Goal: Task Accomplishment & Management: Manage account settings

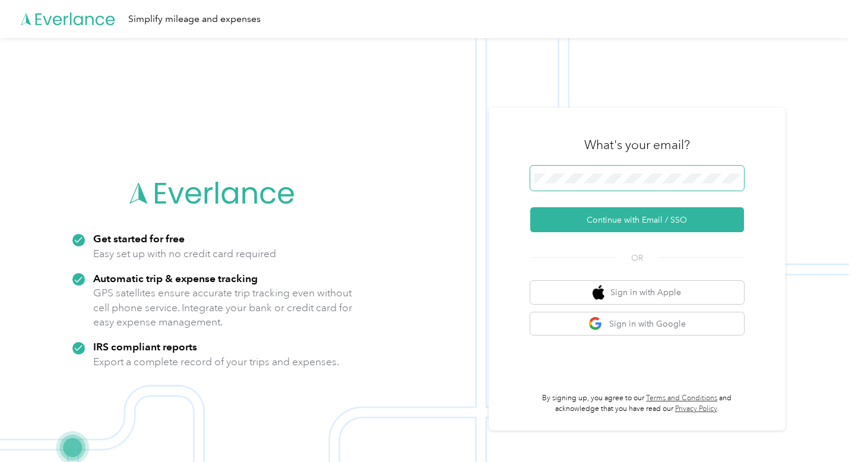
click at [560, 171] on span at bounding box center [637, 178] width 214 height 25
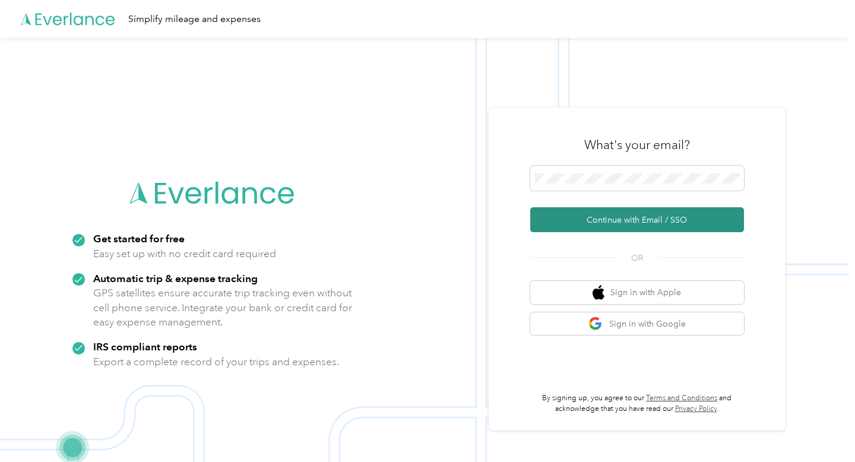
click at [612, 220] on button "Continue with Email / SSO" at bounding box center [637, 219] width 214 height 25
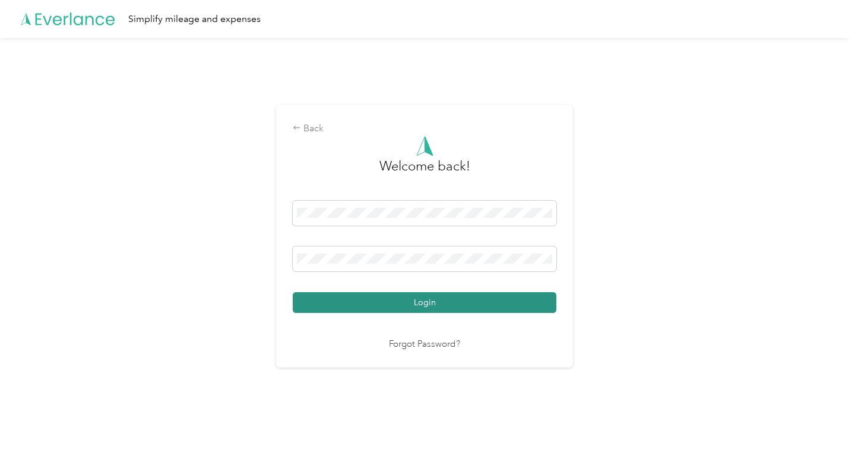
click at [477, 301] on button "Login" at bounding box center [425, 302] width 264 height 21
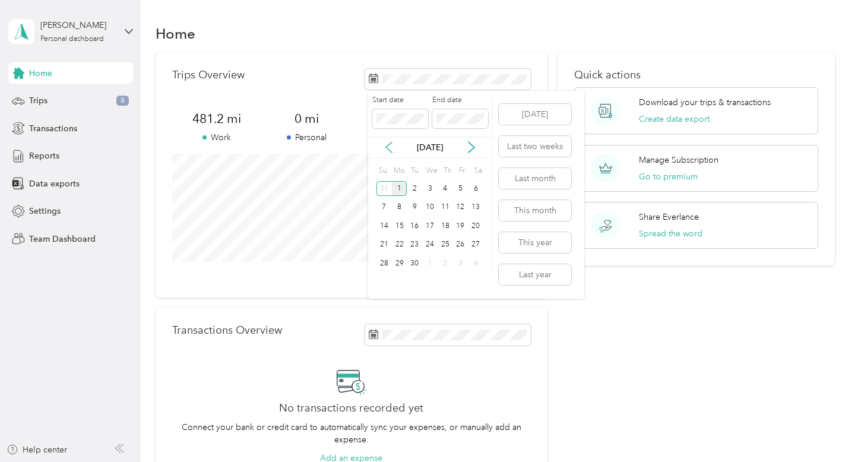
click at [391, 144] on icon at bounding box center [389, 147] width 12 height 12
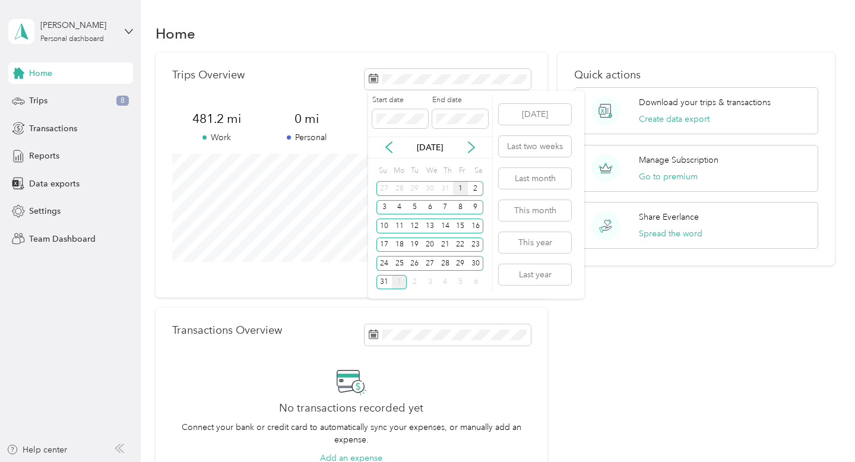
click at [457, 185] on div "1" at bounding box center [460, 188] width 15 height 15
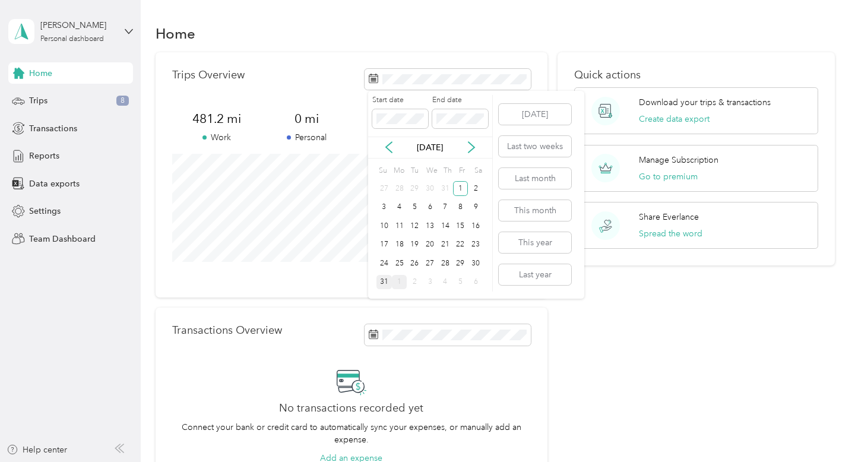
click at [385, 279] on div "31" at bounding box center [384, 282] width 15 height 15
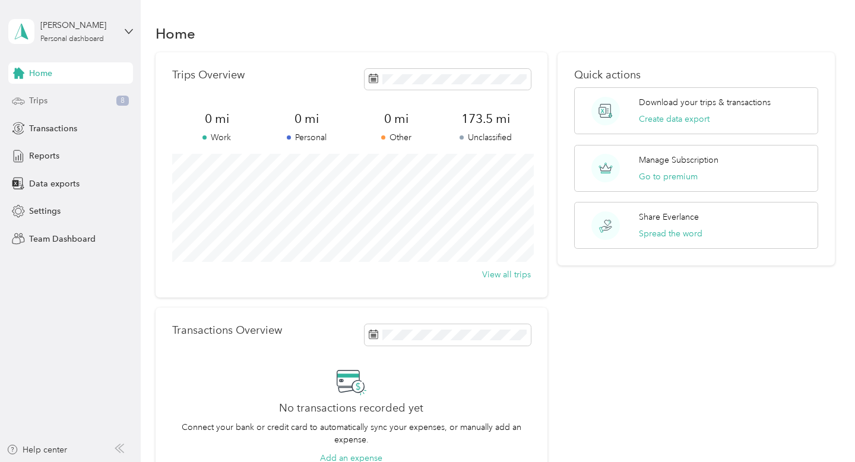
click at [55, 96] on div "Trips 8" at bounding box center [70, 100] width 125 height 21
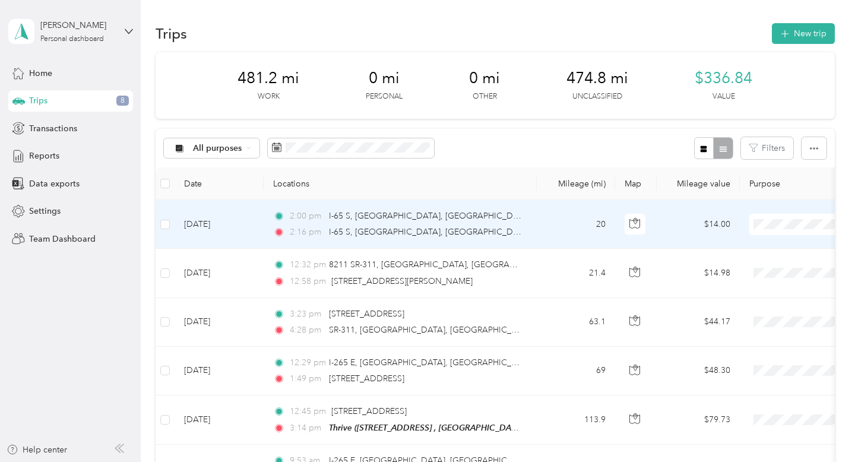
click at [770, 242] on span "Work" at bounding box center [804, 247] width 132 height 12
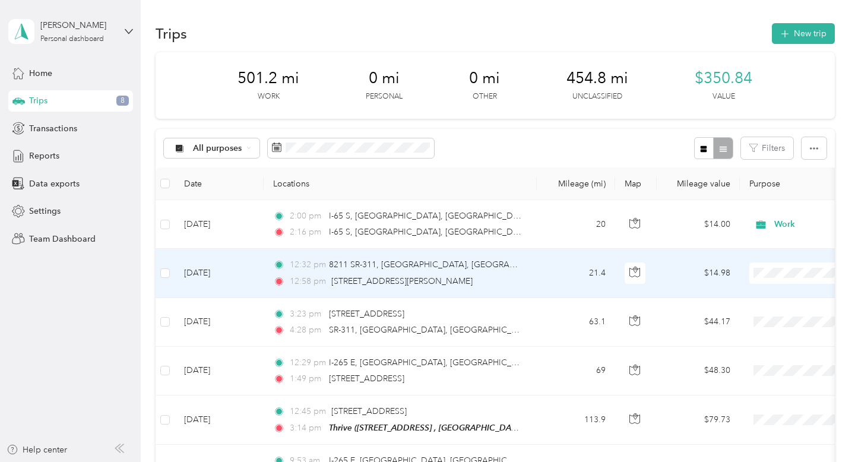
click at [767, 287] on li "Work" at bounding box center [793, 290] width 170 height 21
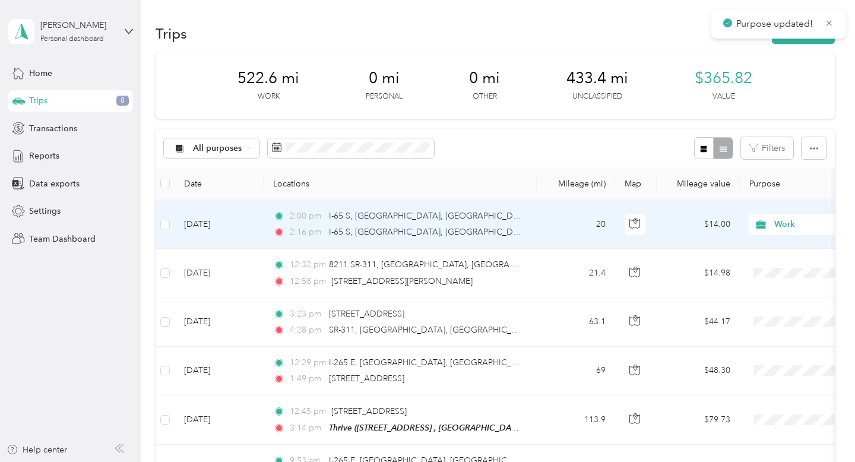
click at [806, 224] on span "Work" at bounding box center [829, 224] width 109 height 13
click at [782, 286] on span "Peer Recovery Coach/ Thrive RCO" at bounding box center [804, 288] width 132 height 12
click at [814, 229] on span "Peer Recovery Coach/ Thrive RCO" at bounding box center [841, 224] width 132 height 13
click at [777, 243] on span "Work" at bounding box center [811, 247] width 147 height 12
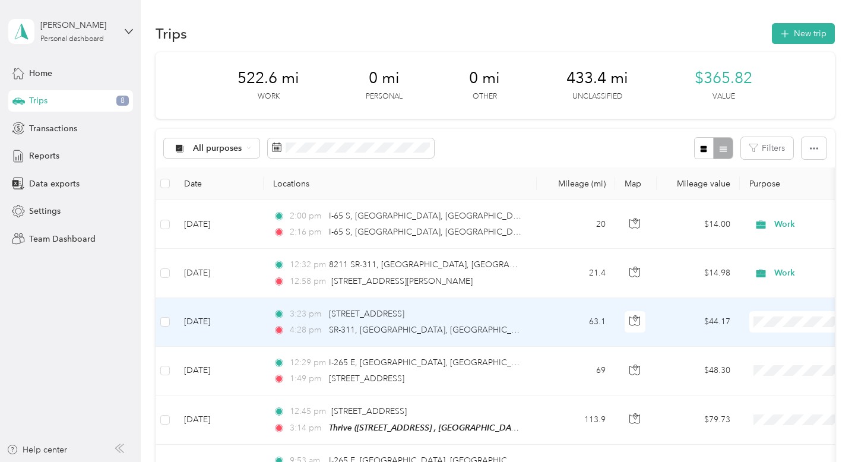
click at [770, 157] on li "Work" at bounding box center [793, 154] width 170 height 21
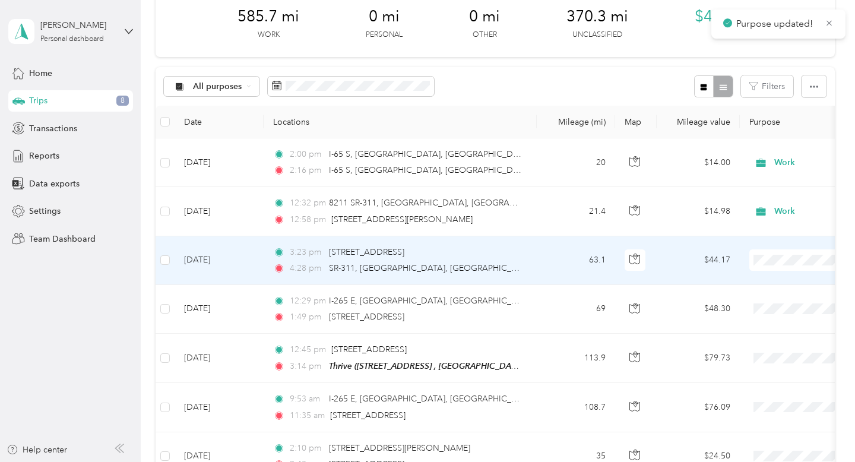
scroll to position [66, 0]
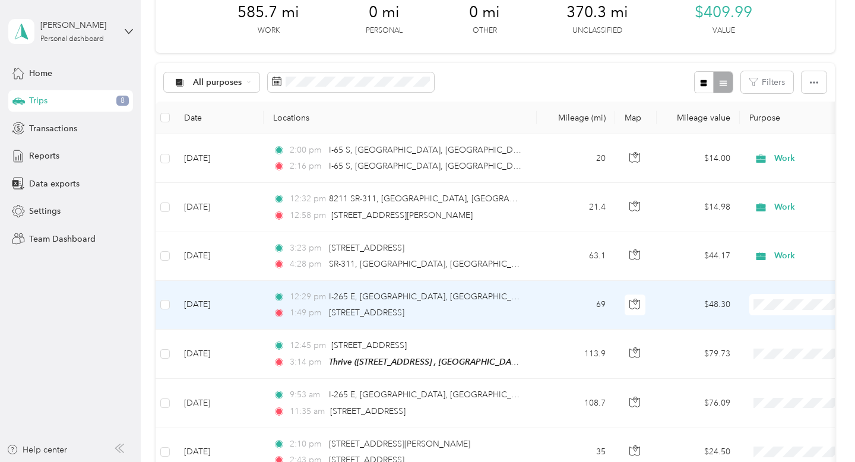
click at [768, 132] on span "Work" at bounding box center [804, 137] width 132 height 12
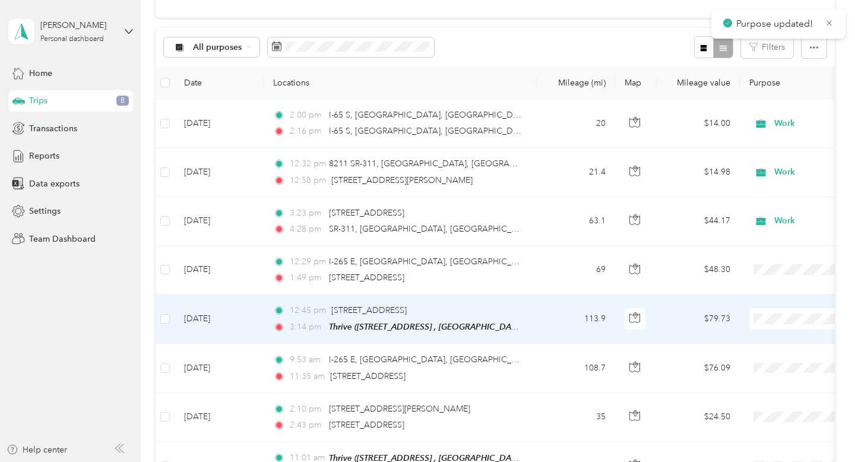
scroll to position [102, 0]
click at [769, 150] on span "Work" at bounding box center [804, 150] width 132 height 12
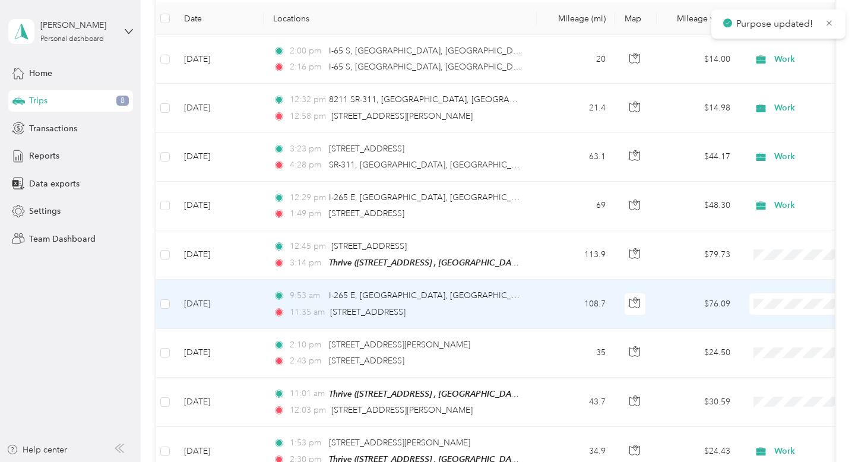
scroll to position [166, 0]
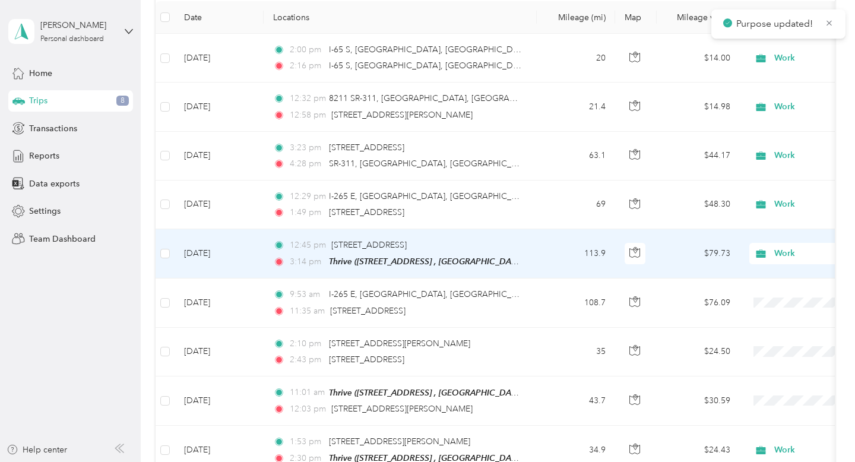
click at [795, 255] on span "Work" at bounding box center [829, 253] width 109 height 13
click at [829, 230] on td "Work" at bounding box center [823, 253] width 166 height 49
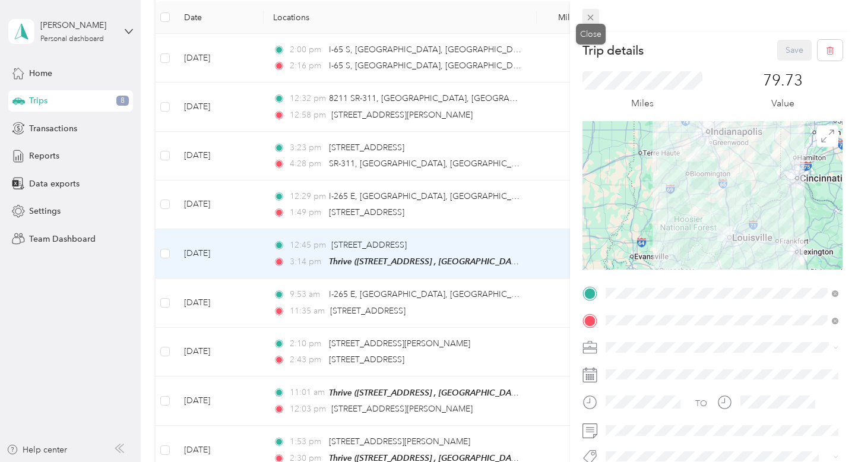
click at [589, 17] on icon at bounding box center [591, 17] width 10 height 10
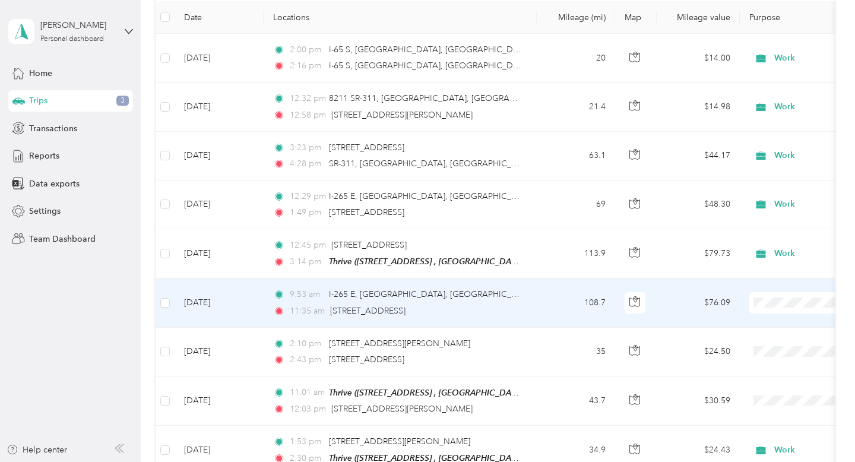
click at [762, 137] on li "Work" at bounding box center [793, 134] width 170 height 21
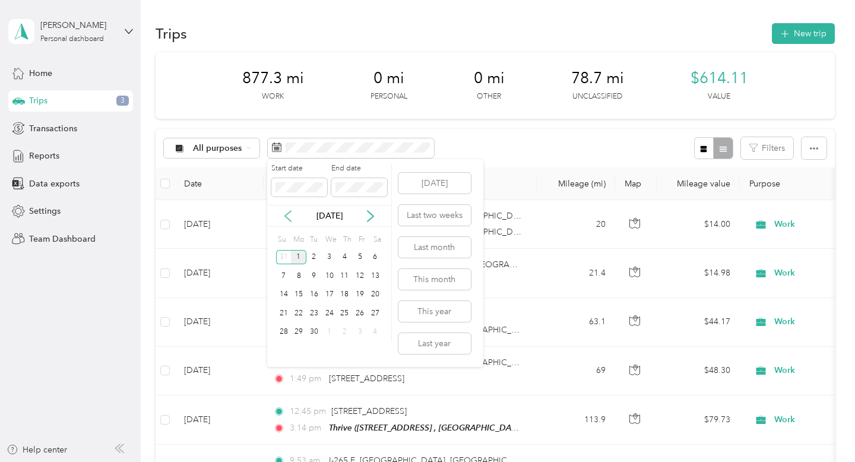
click at [287, 213] on icon at bounding box center [288, 216] width 12 height 12
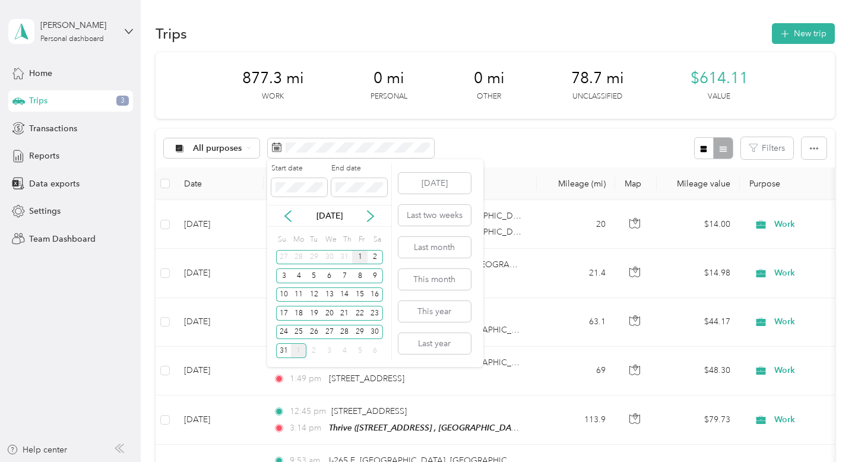
click at [360, 256] on div "1" at bounding box center [359, 257] width 15 height 15
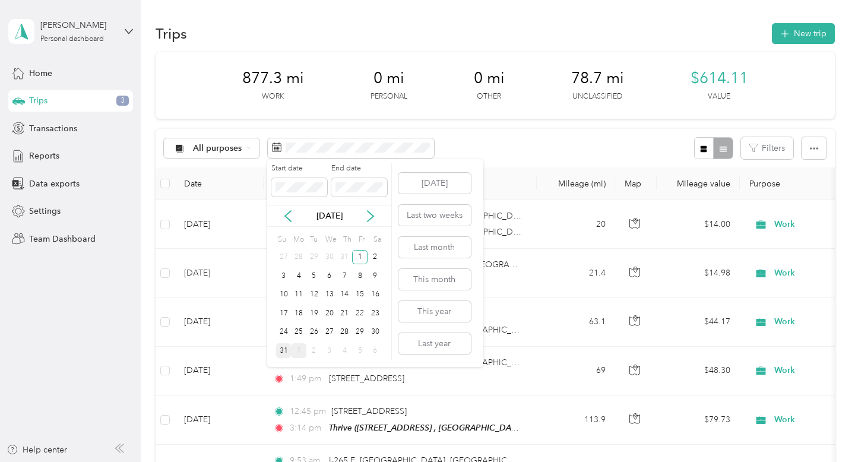
click at [285, 347] on div "31" at bounding box center [283, 350] width 15 height 15
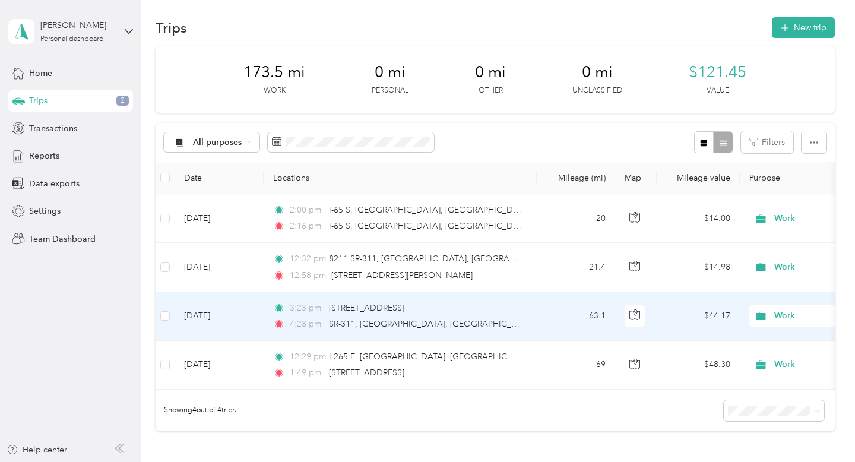
scroll to position [4, 0]
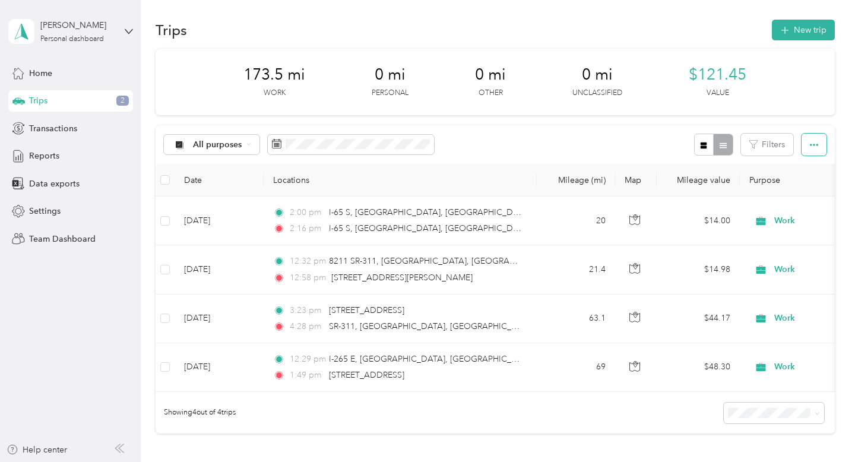
click at [818, 140] on span "button" at bounding box center [814, 145] width 8 height 10
click at [808, 184] on span "Export" at bounding box center [803, 188] width 25 height 10
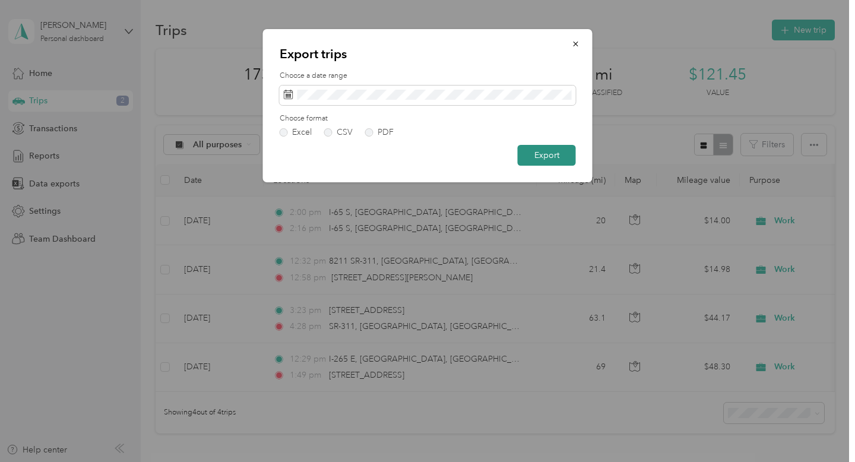
click at [562, 154] on button "Export" at bounding box center [547, 155] width 58 height 21
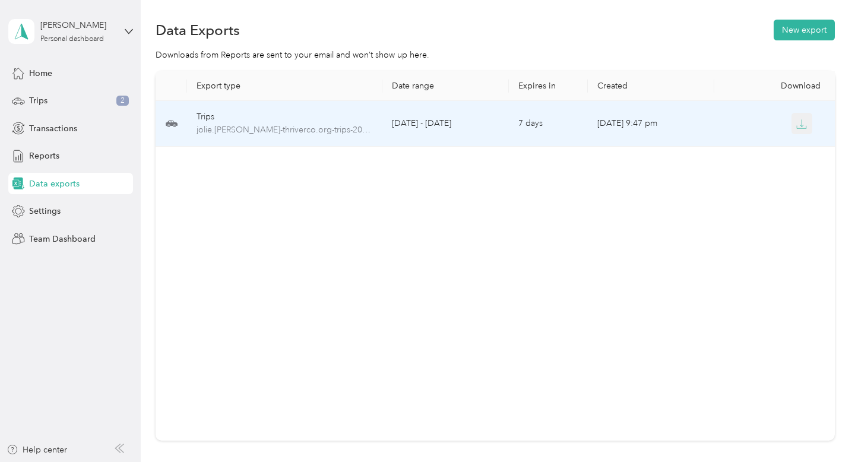
click at [804, 119] on icon "button" at bounding box center [801, 124] width 11 height 11
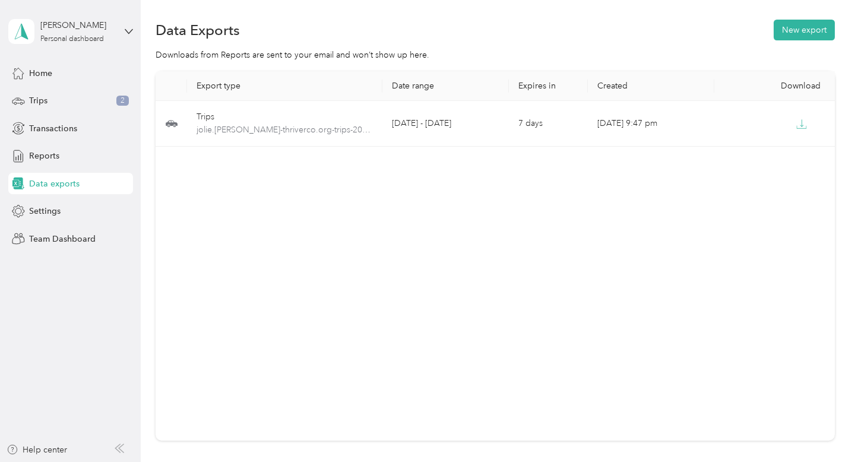
click at [120, 27] on div "[PERSON_NAME] Personal dashboard" at bounding box center [70, 32] width 125 height 42
click at [69, 99] on div "Log out" at bounding box center [167, 97] width 301 height 21
